Goal: Task Accomplishment & Management: Manage account settings

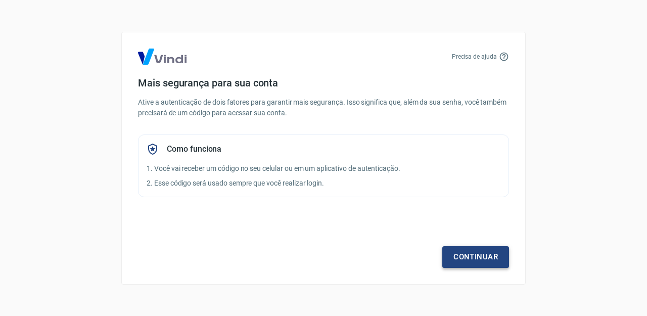
click at [478, 264] on link "Continuar" at bounding box center [475, 256] width 67 height 21
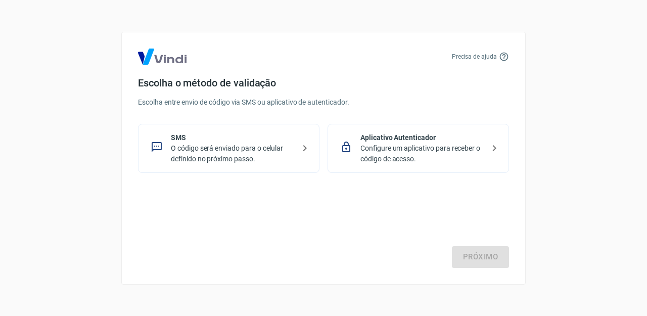
click at [234, 154] on p "O código será enviado para o celular definido no próximo passo." at bounding box center [233, 153] width 124 height 21
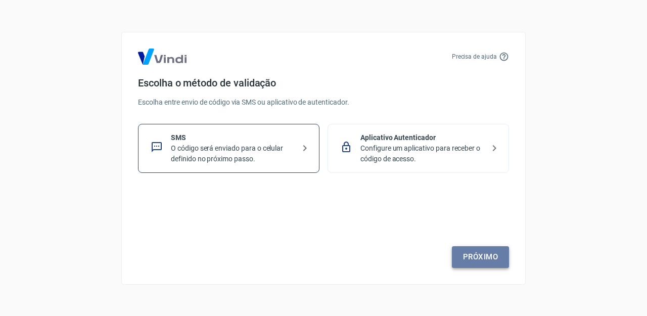
click at [472, 266] on link "Próximo" at bounding box center [480, 256] width 57 height 21
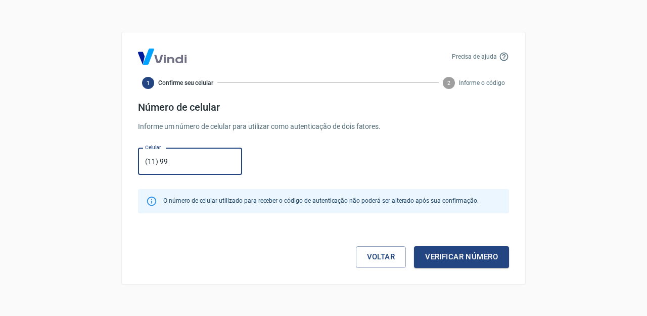
type input "[PHONE_NUMBER]"
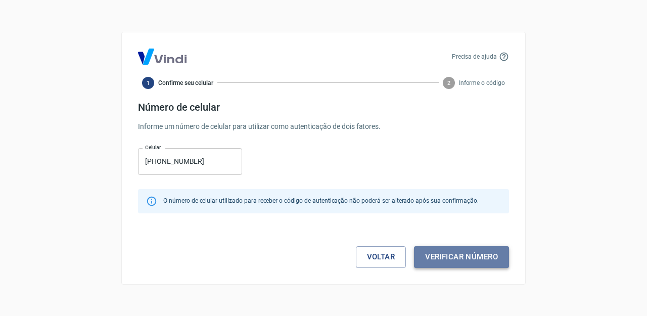
click at [460, 257] on button "Verificar número" at bounding box center [461, 256] width 95 height 21
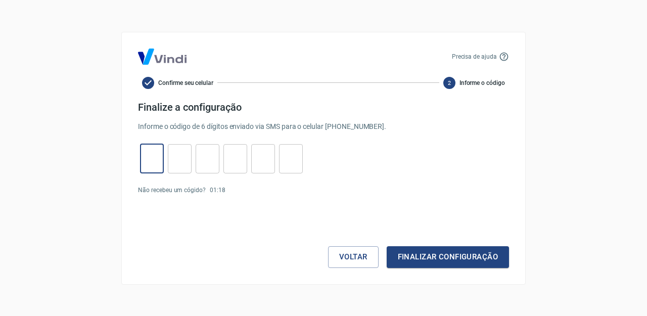
drag, startPoint x: 155, startPoint y: 157, endPoint x: 501, endPoint y: 304, distance: 376.0
click at [158, 157] on input "tel" at bounding box center [152, 159] width 24 height 22
type input "2"
type input "4"
type input "0"
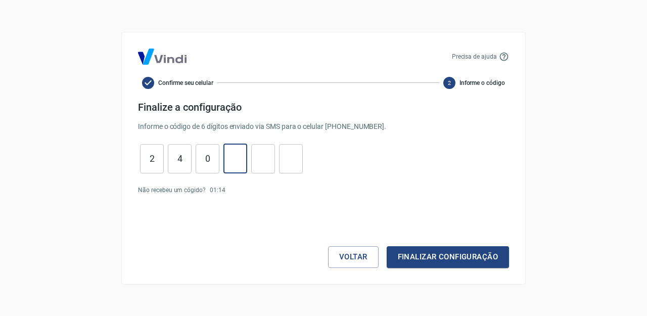
type input "7"
type input "0"
type input "9"
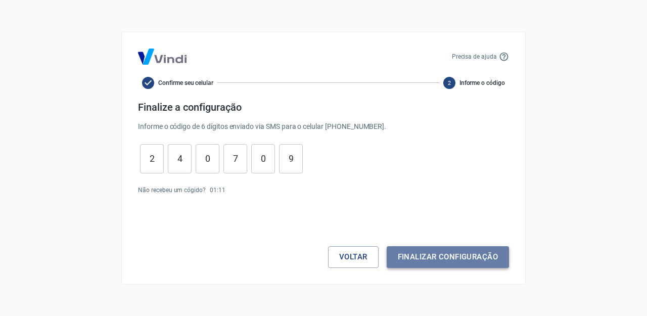
click at [455, 266] on button "Finalizar configuração" at bounding box center [447, 256] width 122 height 21
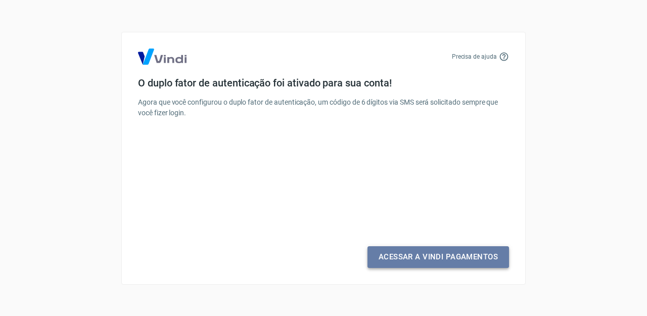
click at [435, 261] on link "Acessar a Vindi Pagamentos" at bounding box center [437, 256] width 141 height 21
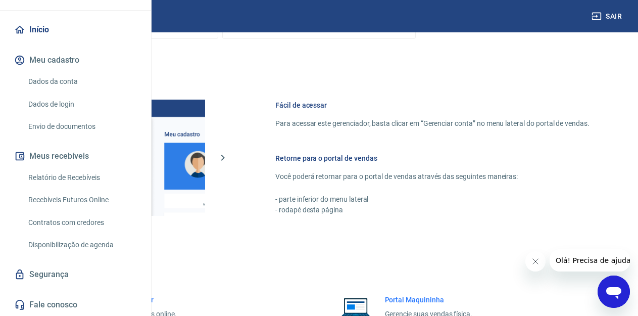
scroll to position [647, 0]
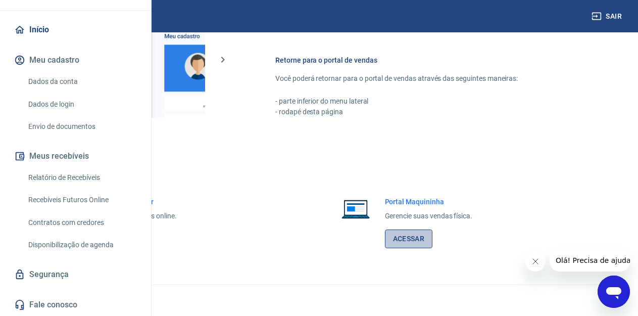
click at [410, 237] on link "Acessar" at bounding box center [409, 238] width 48 height 19
